Goal: Task Accomplishment & Management: Complete application form

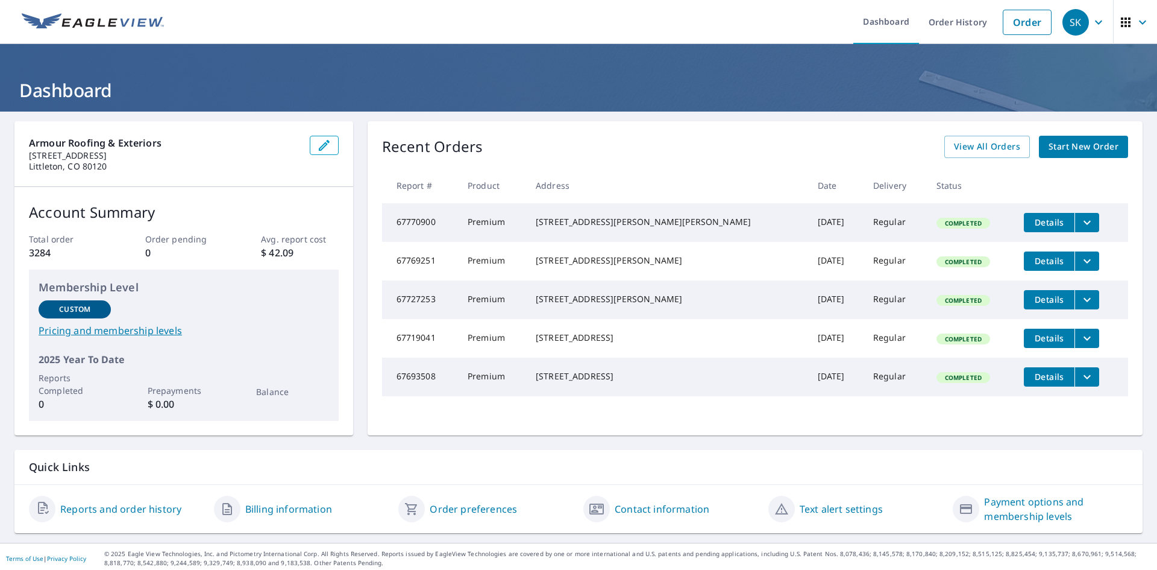
click at [1067, 152] on span "Start New Order" at bounding box center [1084, 146] width 70 height 15
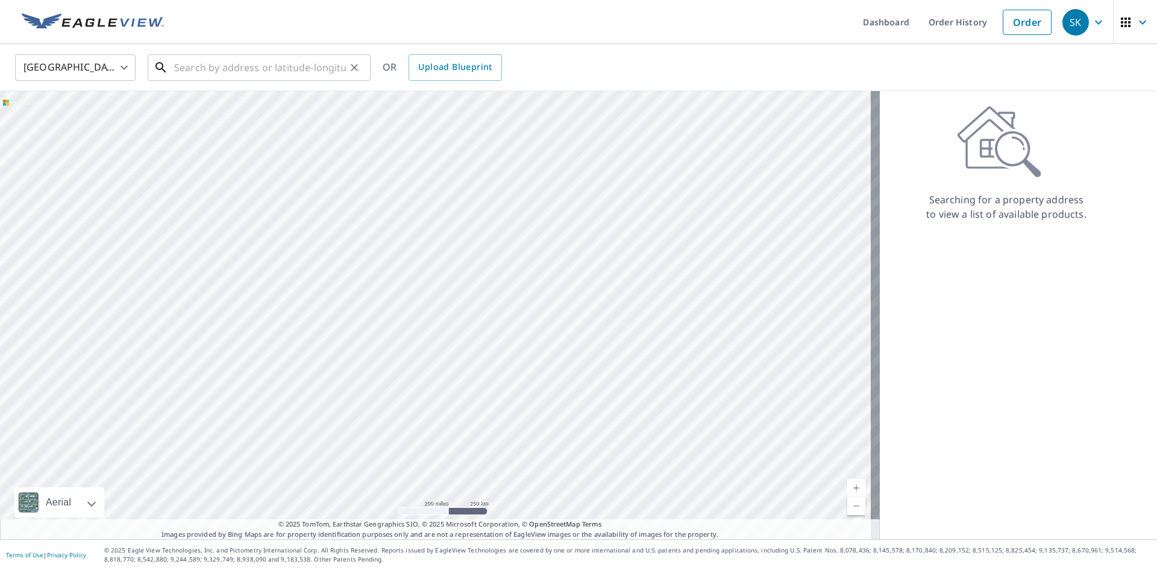
click at [234, 69] on input "text" at bounding box center [260, 68] width 172 height 34
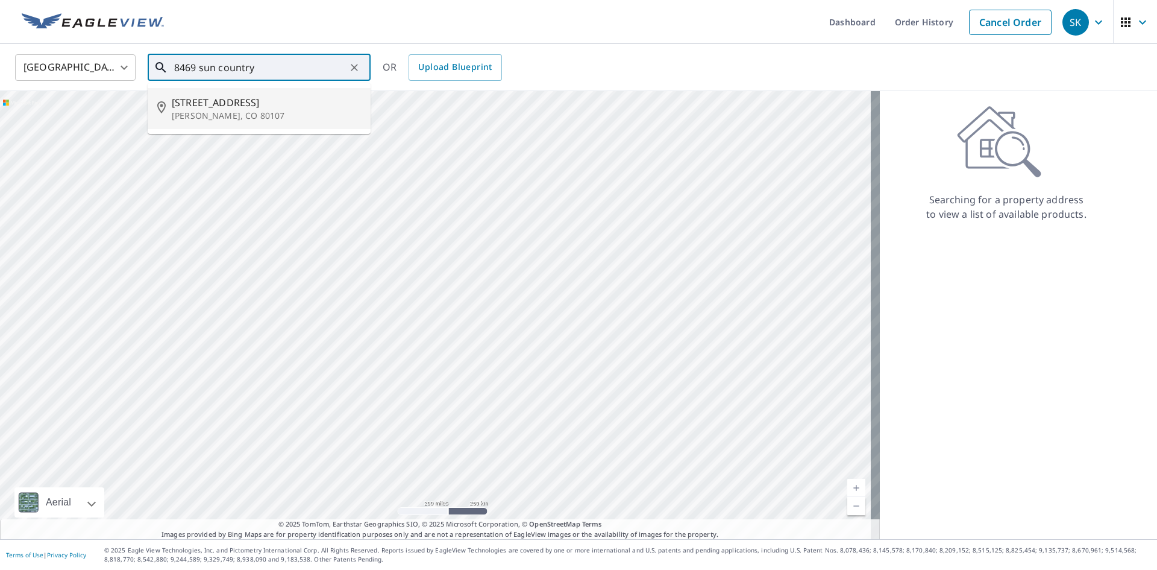
click at [251, 102] on span "[STREET_ADDRESS]" at bounding box center [266, 102] width 189 height 14
type input "[STREET_ADDRESS][PERSON_NAME]"
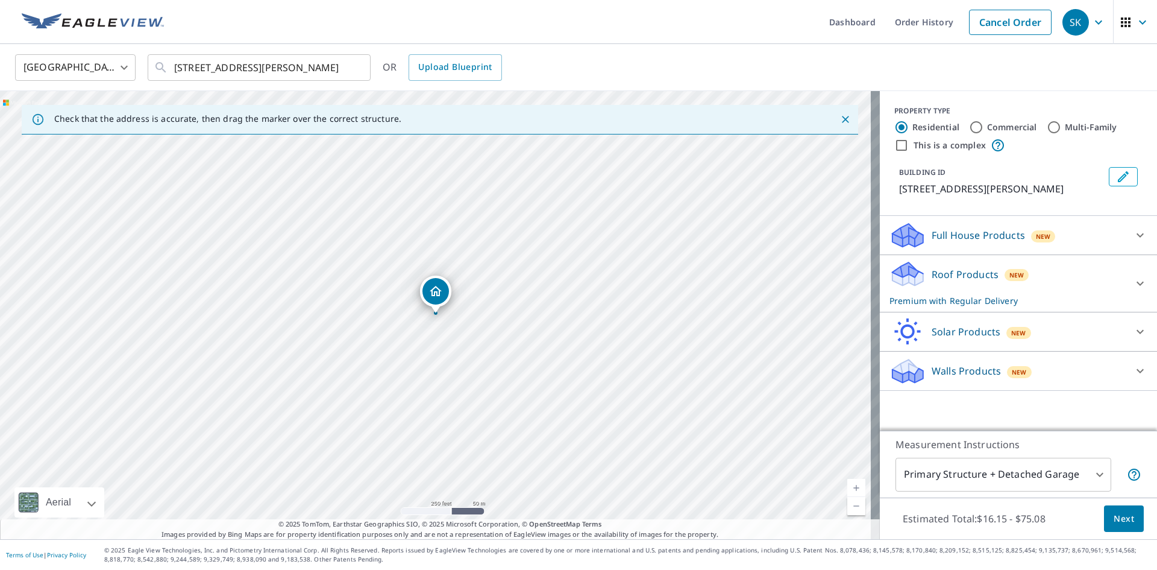
click at [943, 473] on body "SK SK Dashboard Order History Cancel Order SK [GEOGRAPHIC_DATA] [GEOGRAPHIC_DAT…" at bounding box center [578, 285] width 1157 height 570
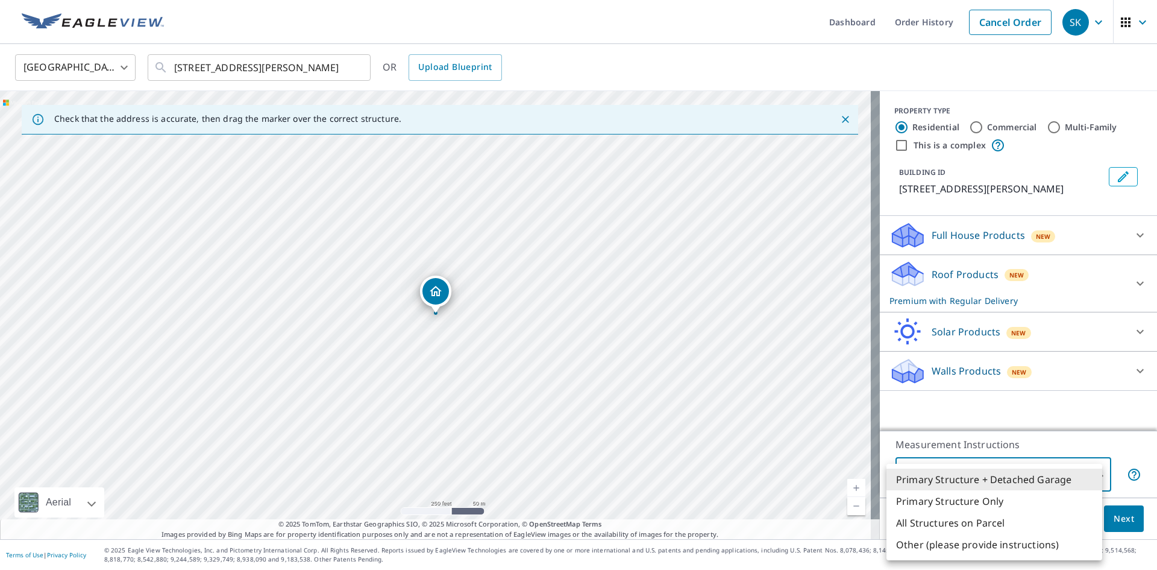
click at [947, 521] on li "All Structures on Parcel" at bounding box center [995, 523] width 216 height 22
type input "3"
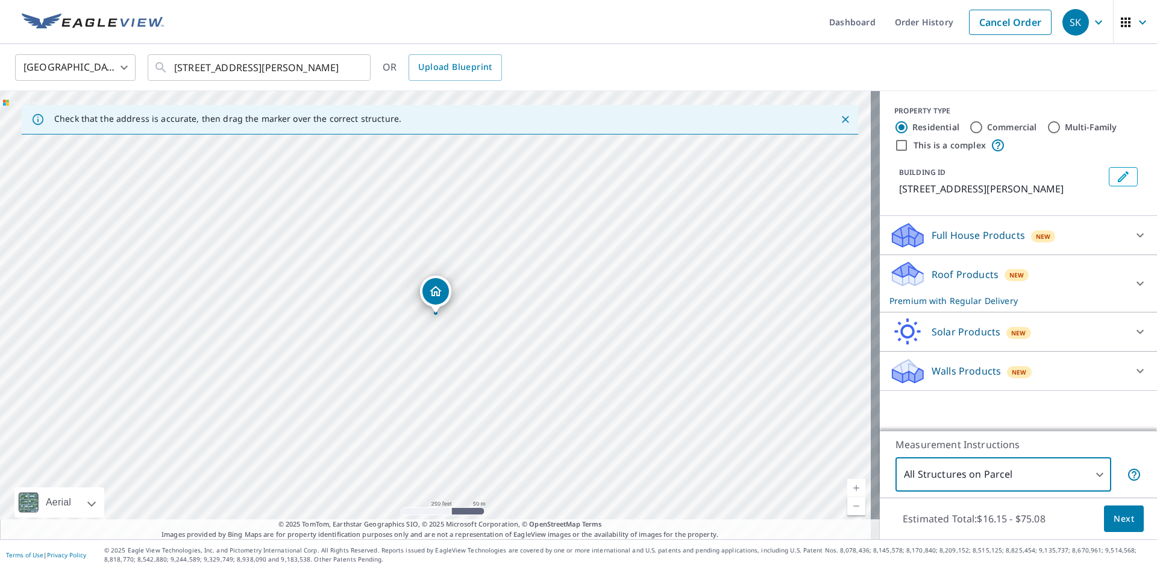
click at [1114, 520] on span "Next" at bounding box center [1124, 518] width 20 height 15
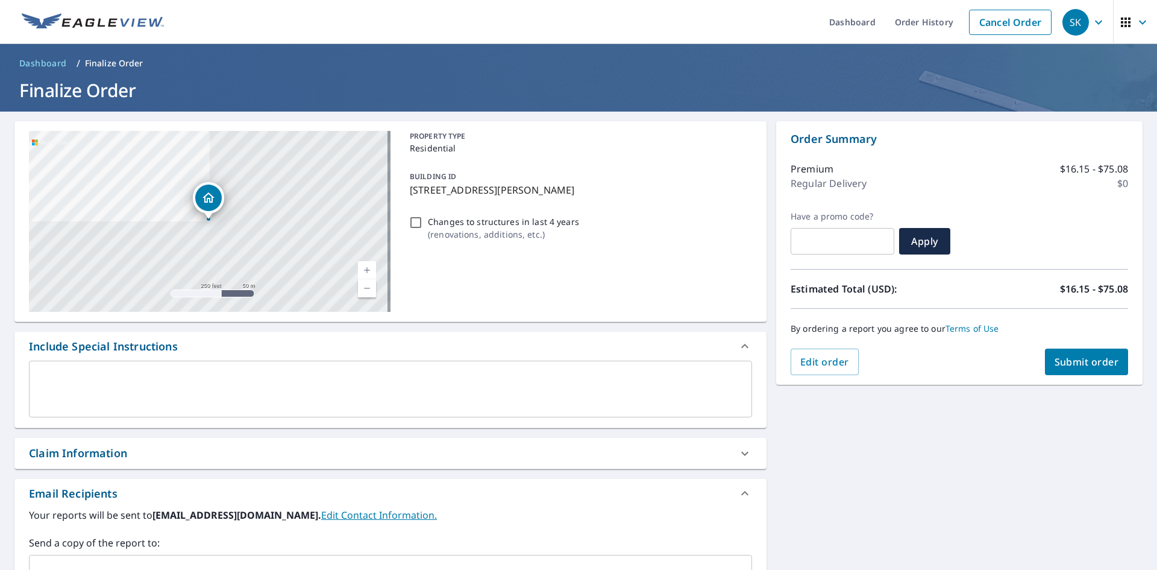
click at [82, 450] on div "Claim Information" at bounding box center [78, 453] width 98 height 16
checkbox input "true"
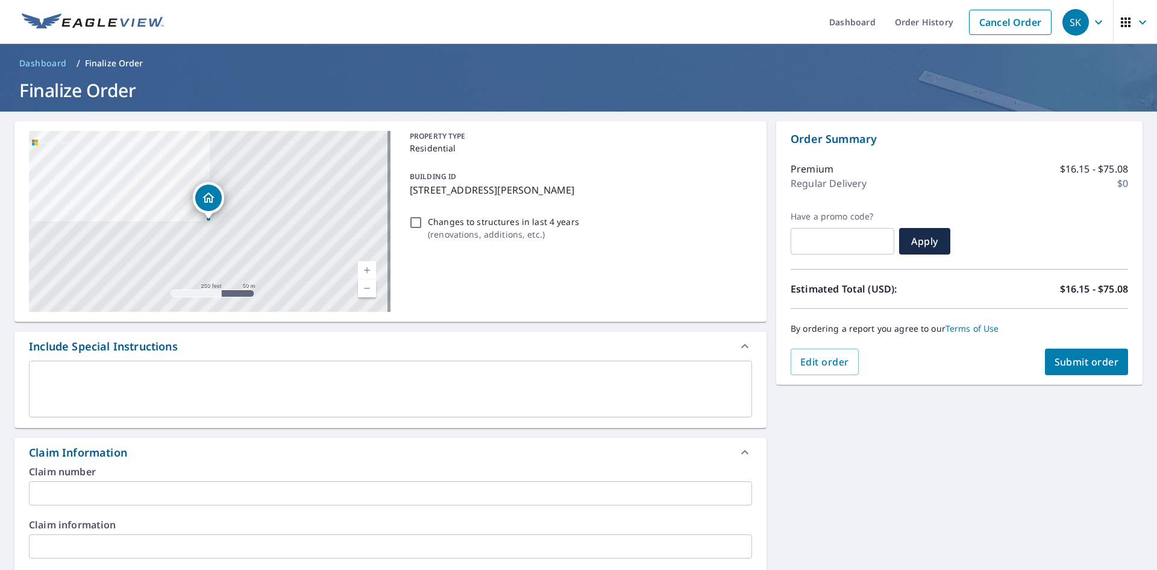
click at [74, 497] on input "text" at bounding box center [390, 493] width 723 height 24
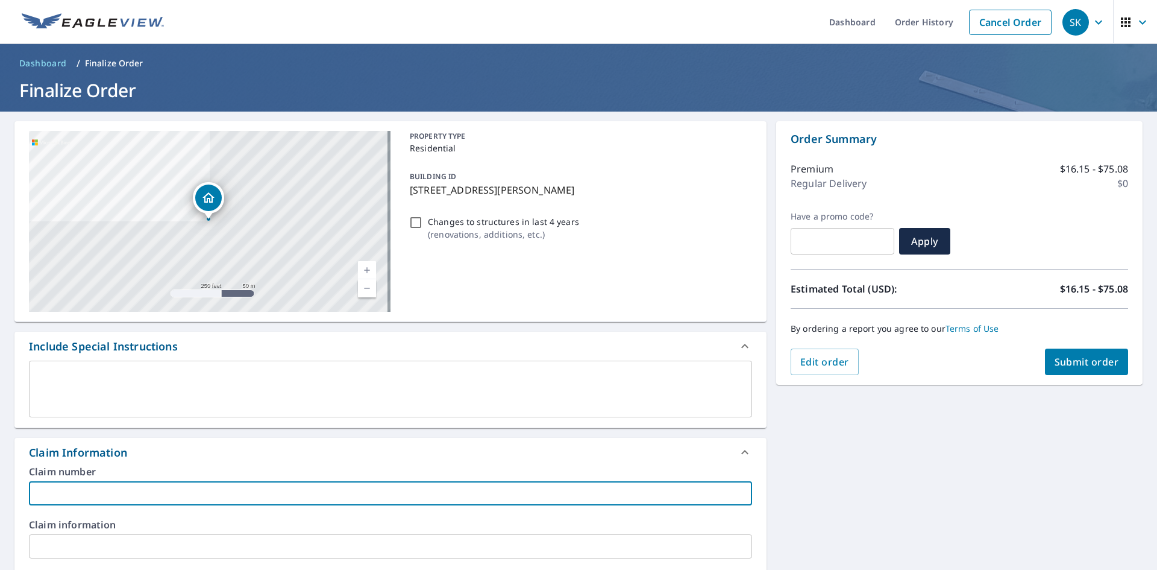
type input "B"
checkbox input "true"
type input "Bi"
checkbox input "true"
type input "Bis"
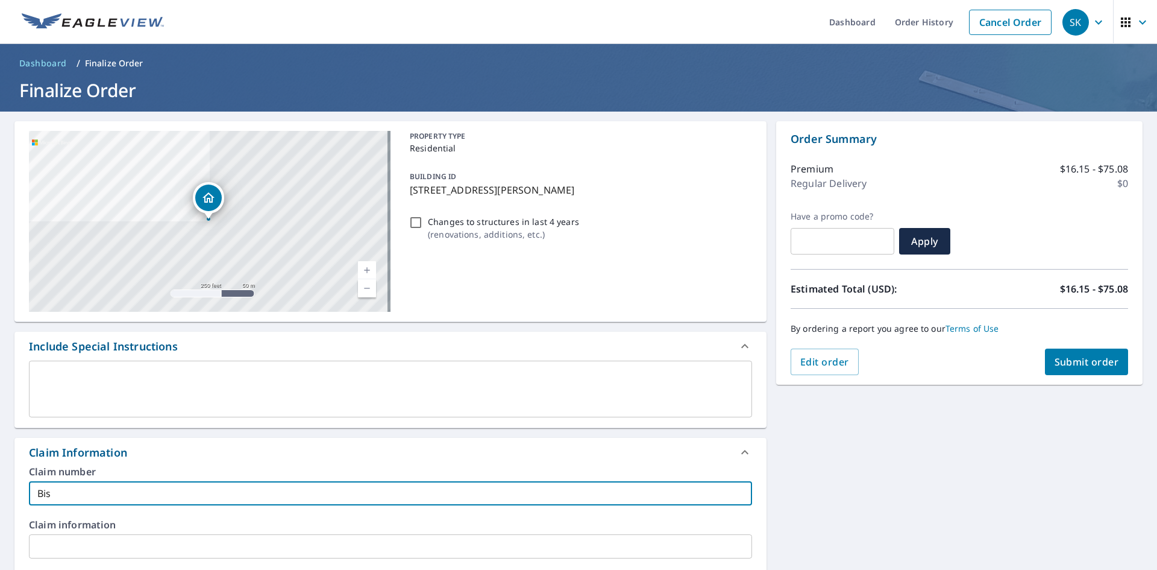
checkbox input "true"
type input "[PERSON_NAME]"
checkbox input "true"
type input "Bisho"
checkbox input "true"
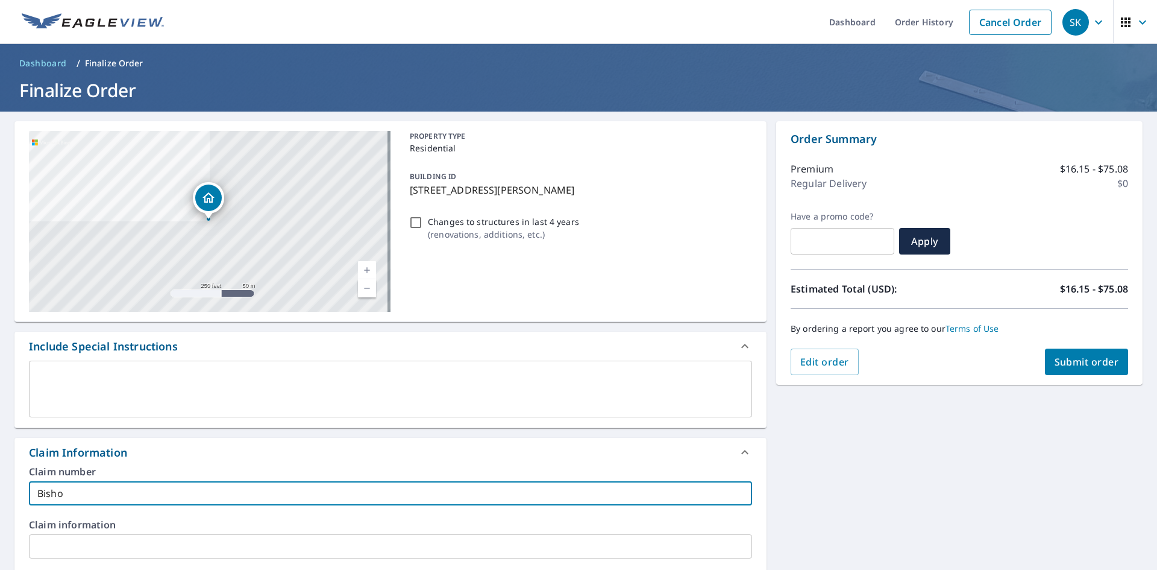
type input "[PERSON_NAME]"
checkbox input "true"
type input "[PERSON_NAME]"
click at [1061, 363] on span "Submit order" at bounding box center [1087, 361] width 64 height 13
checkbox input "true"
